Goal: Task Accomplishment & Management: Use online tool/utility

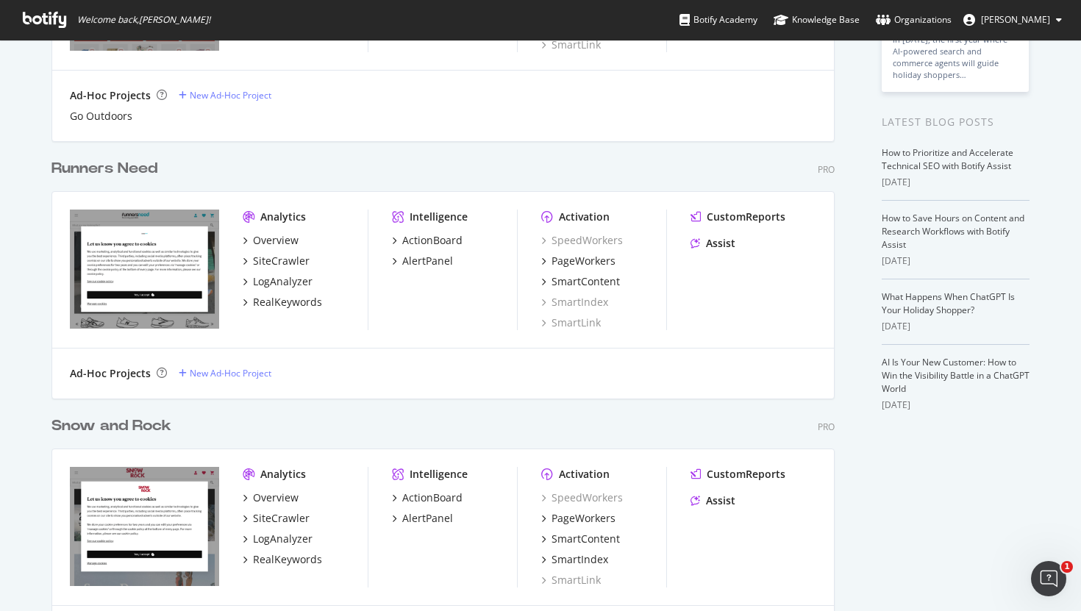
scroll to position [298, 0]
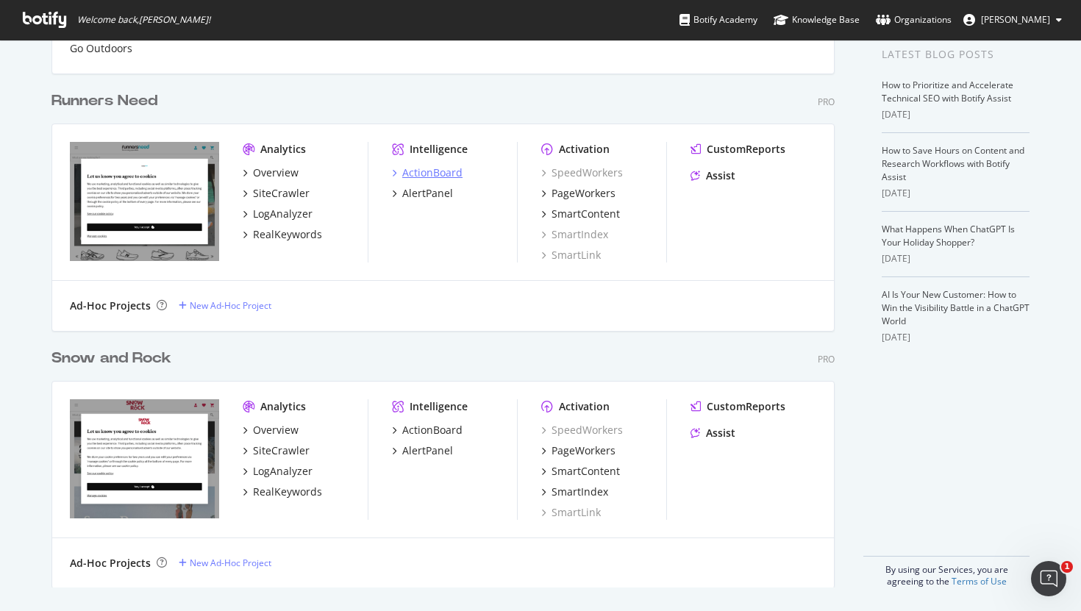
click at [414, 176] on div "ActionBoard" at bounding box center [432, 172] width 60 height 15
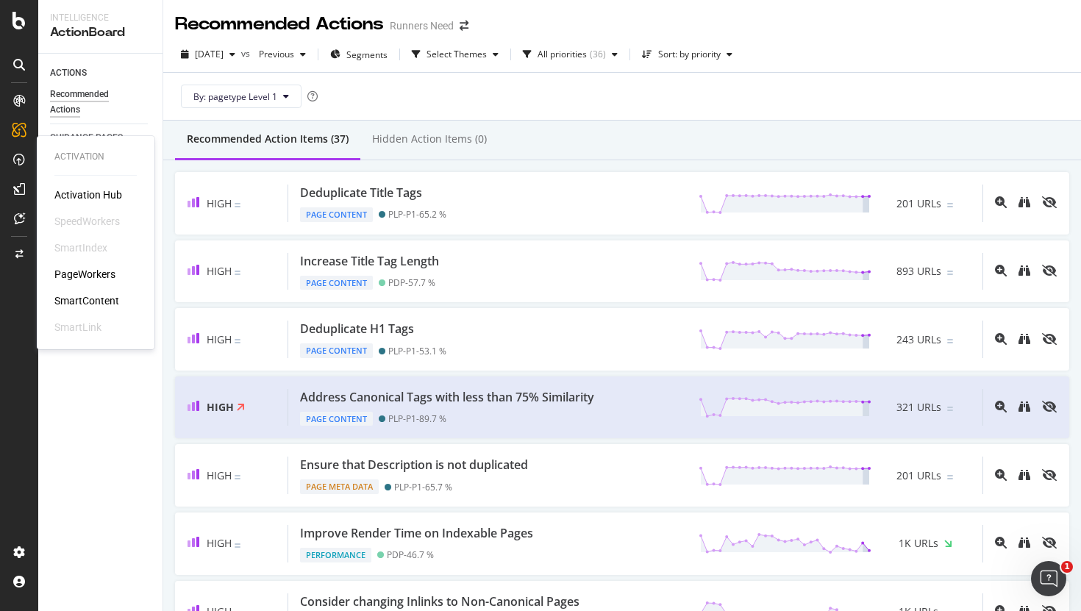
click at [90, 269] on div "PageWorkers" at bounding box center [84, 274] width 61 height 15
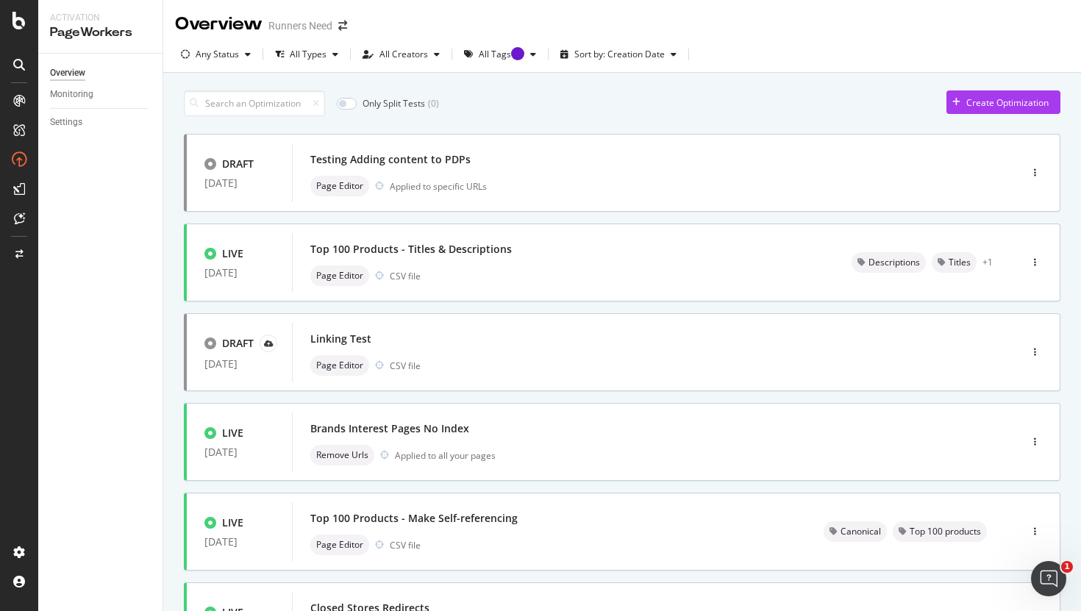
click at [348, 32] on div "Overview Runners Need" at bounding box center [268, 24] width 187 height 25
click at [343, 29] on icon "arrow-right-arrow-left" at bounding box center [342, 26] width 9 height 10
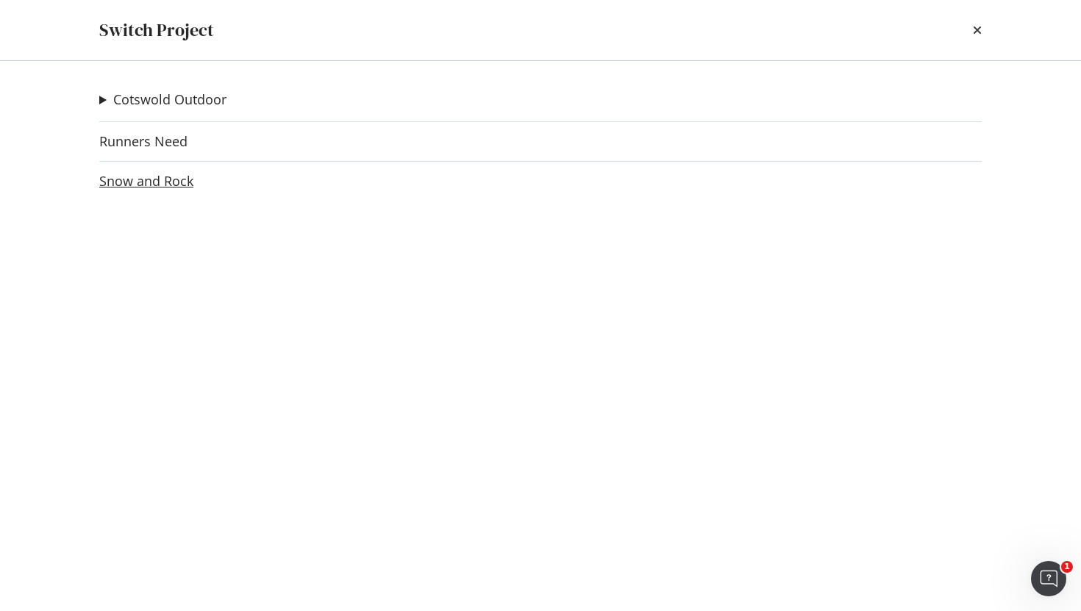
click at [147, 176] on link "Snow and Rock" at bounding box center [146, 180] width 94 height 15
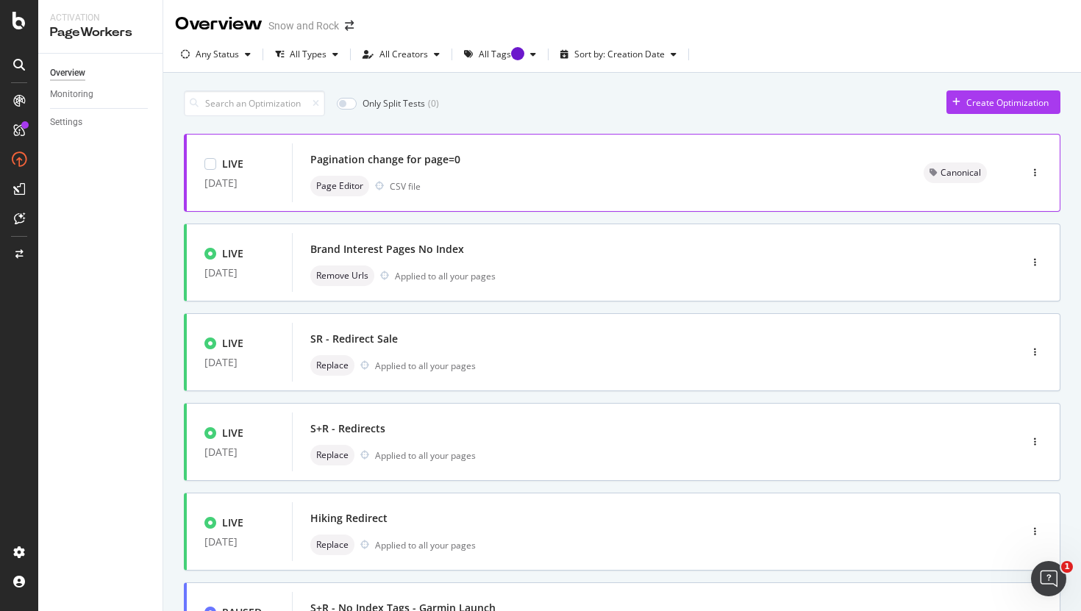
click at [466, 177] on div "Page Editor CSV file" at bounding box center [599, 186] width 578 height 21
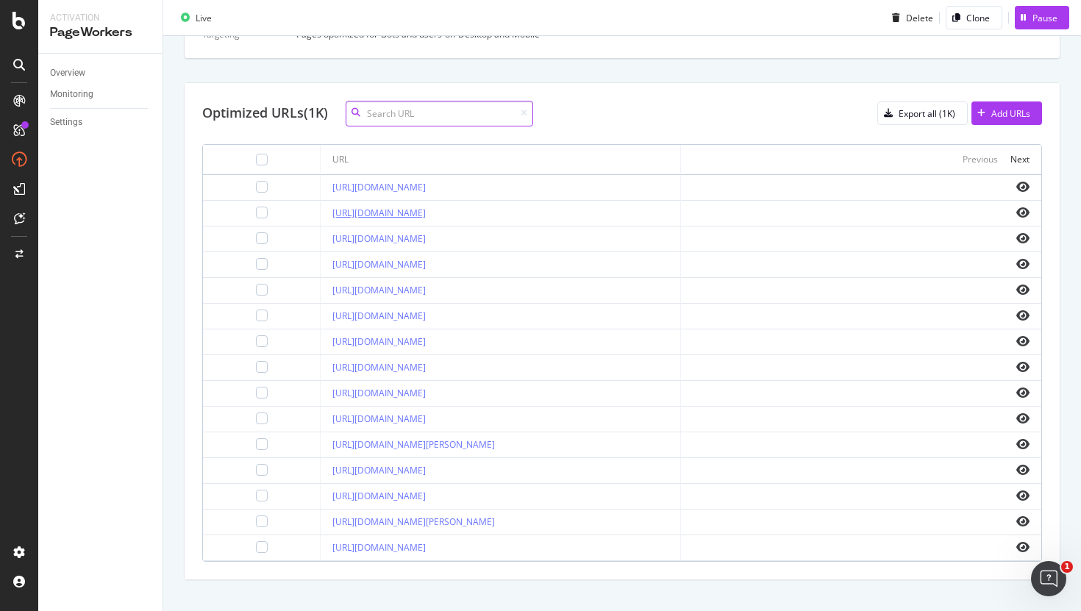
scroll to position [586, 0]
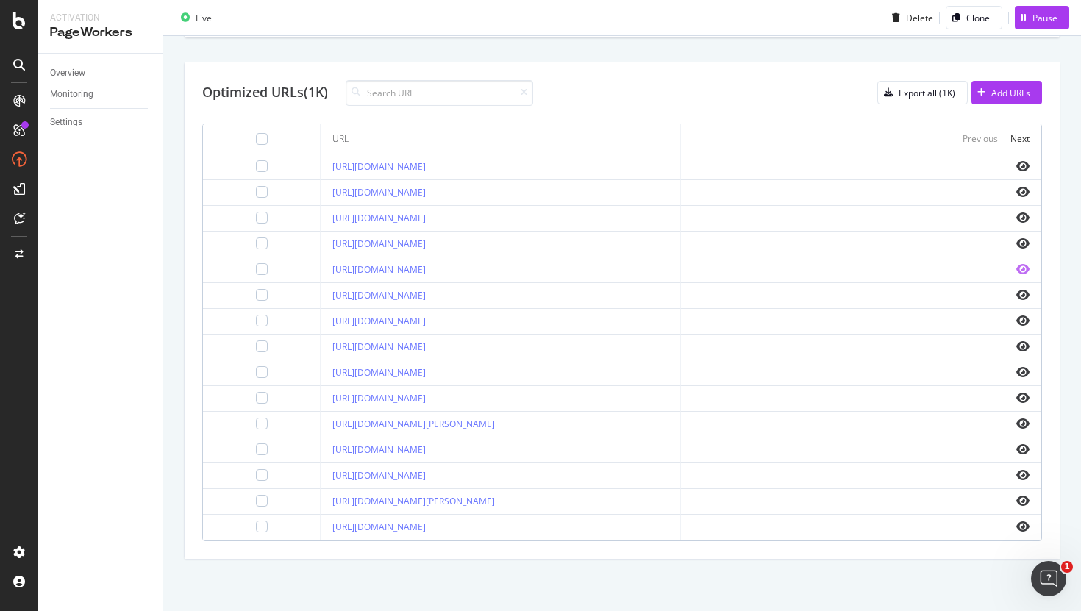
click at [1025, 271] on icon "eye" at bounding box center [1022, 269] width 13 height 12
click at [1017, 132] on div "Next" at bounding box center [1019, 138] width 19 height 12
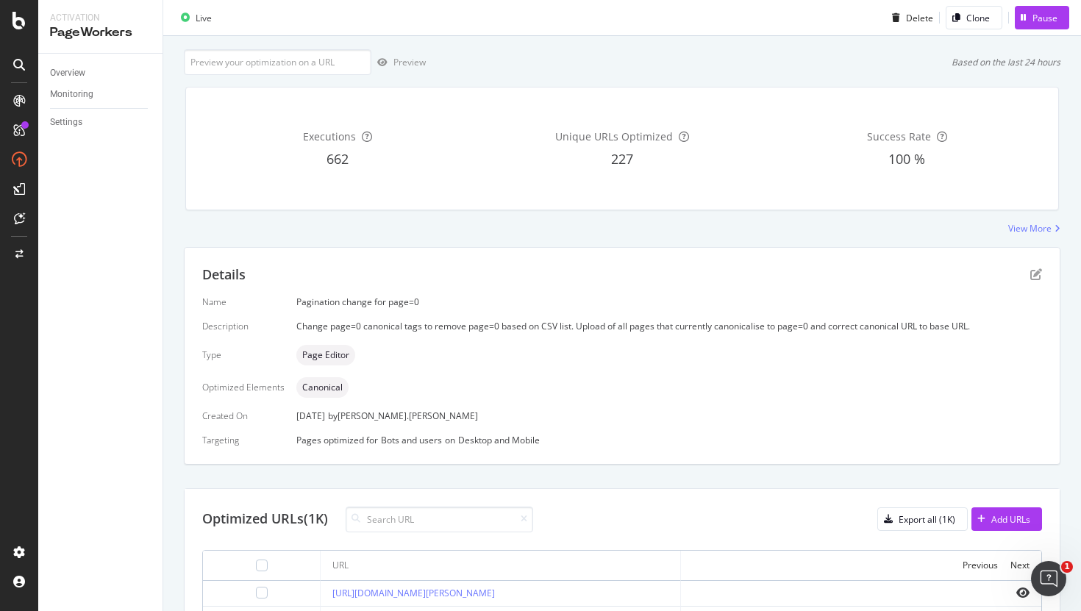
click at [492, 321] on div "Change page=0 canonical tags to remove page=0 based on CSV list. Upload of all …" at bounding box center [668, 326] width 745 height 12
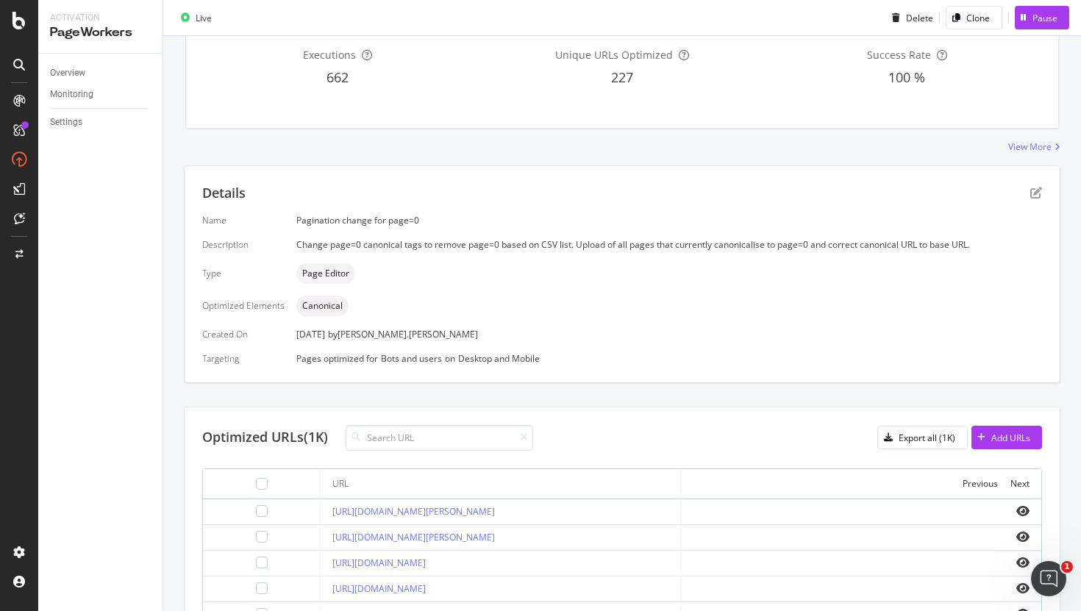
scroll to position [132, 0]
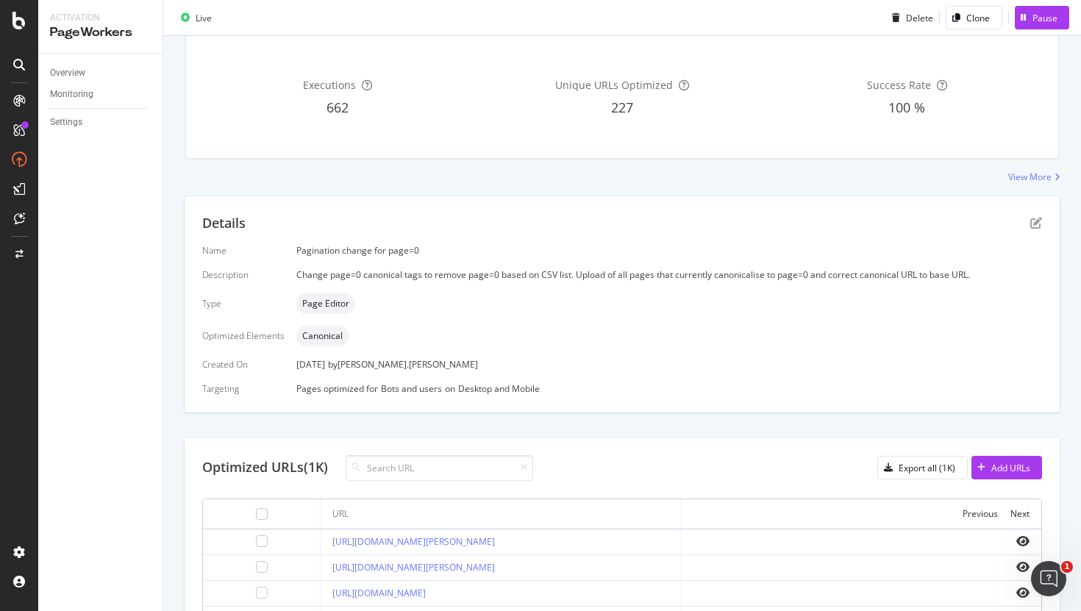
click at [490, 271] on div "Change page=0 canonical tags to remove page=0 based on CSV list. Upload of all …" at bounding box center [668, 274] width 745 height 12
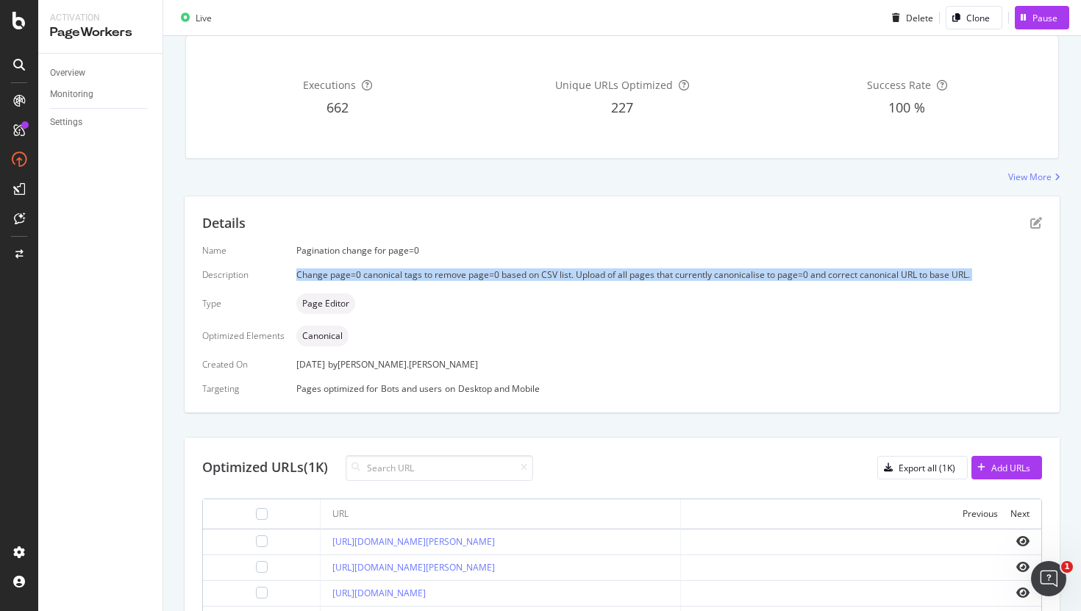
click at [490, 271] on div "Change page=0 canonical tags to remove page=0 based on CSV list. Upload of all …" at bounding box center [668, 274] width 745 height 12
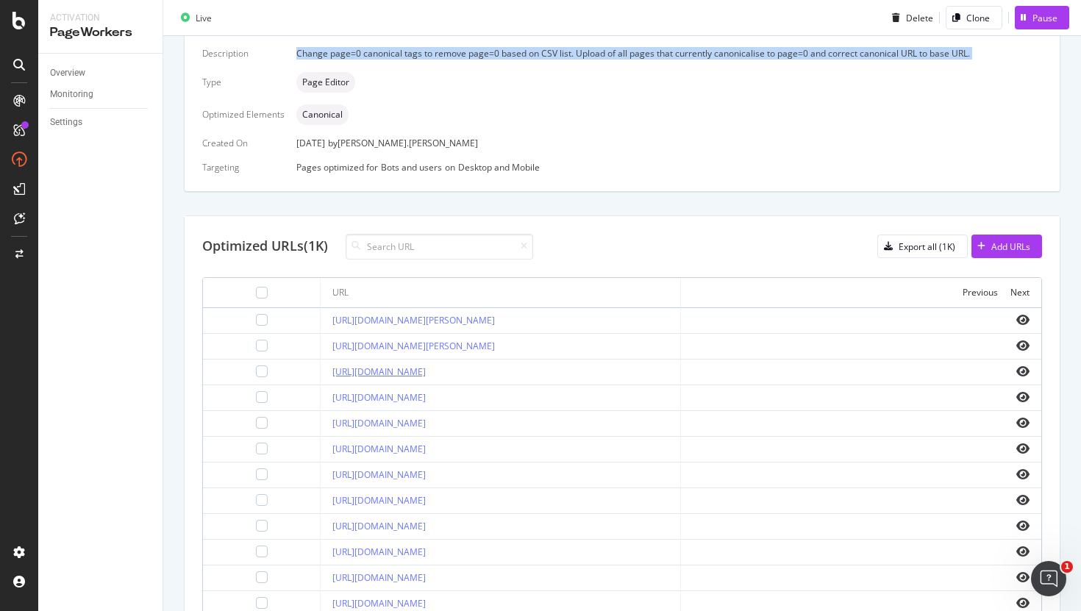
scroll to position [373, 0]
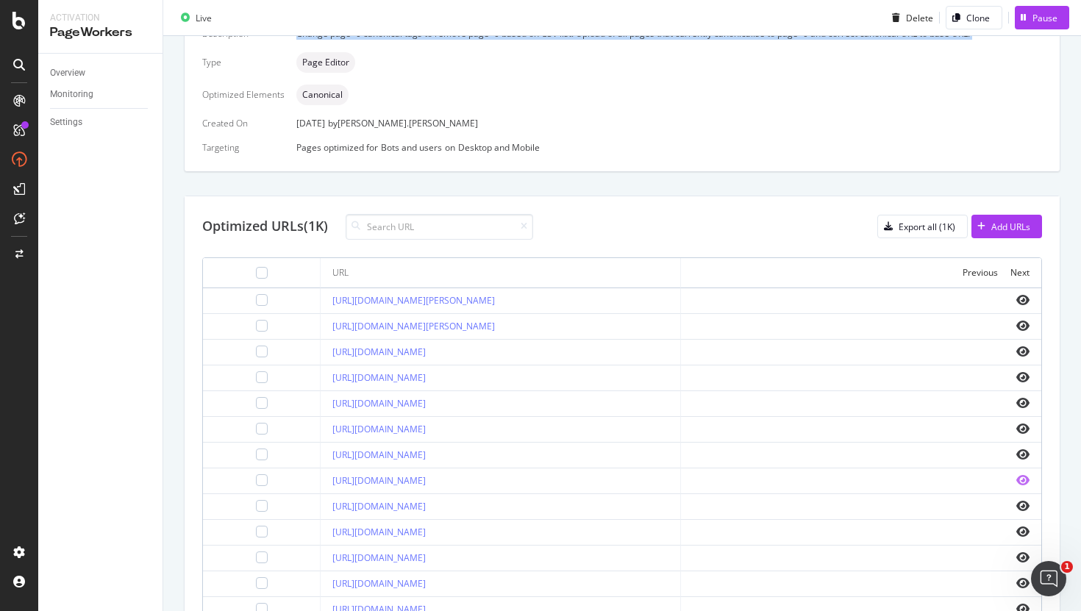
click at [1017, 486] on icon "eye" at bounding box center [1022, 480] width 13 height 12
drag, startPoint x: 539, startPoint y: 493, endPoint x: 237, endPoint y: 486, distance: 301.5
click at [237, 486] on tr "[URL][DOMAIN_NAME]" at bounding box center [622, 481] width 838 height 26
copy tr "[URL][DOMAIN_NAME]"
